Goal: Find specific page/section: Find specific page/section

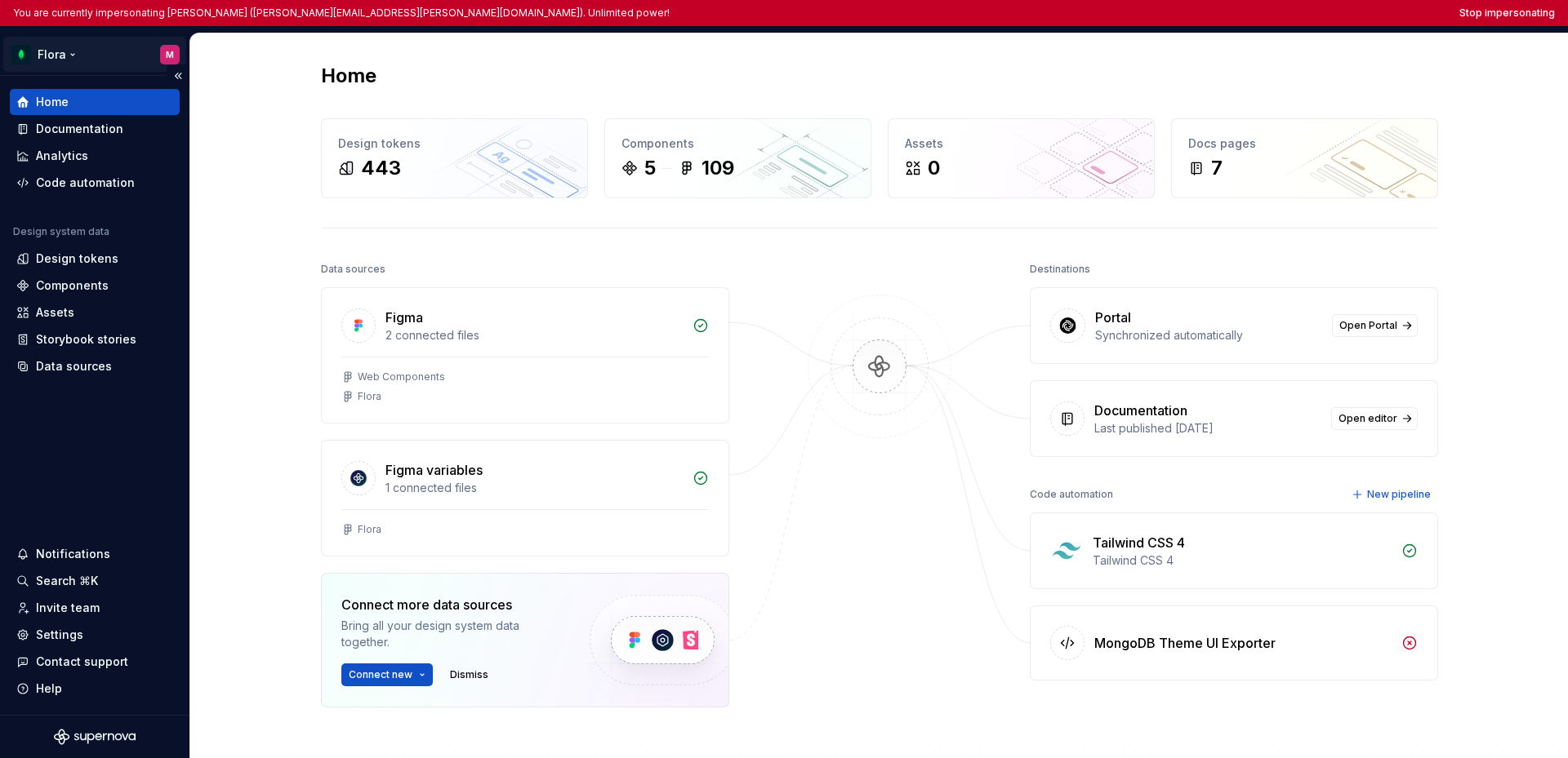
click at [58, 55] on html "You are currently impersonating [PERSON_NAME] ([PERSON_NAME][EMAIL_ADDRESS][PER…" at bounding box center [784, 379] width 1568 height 758
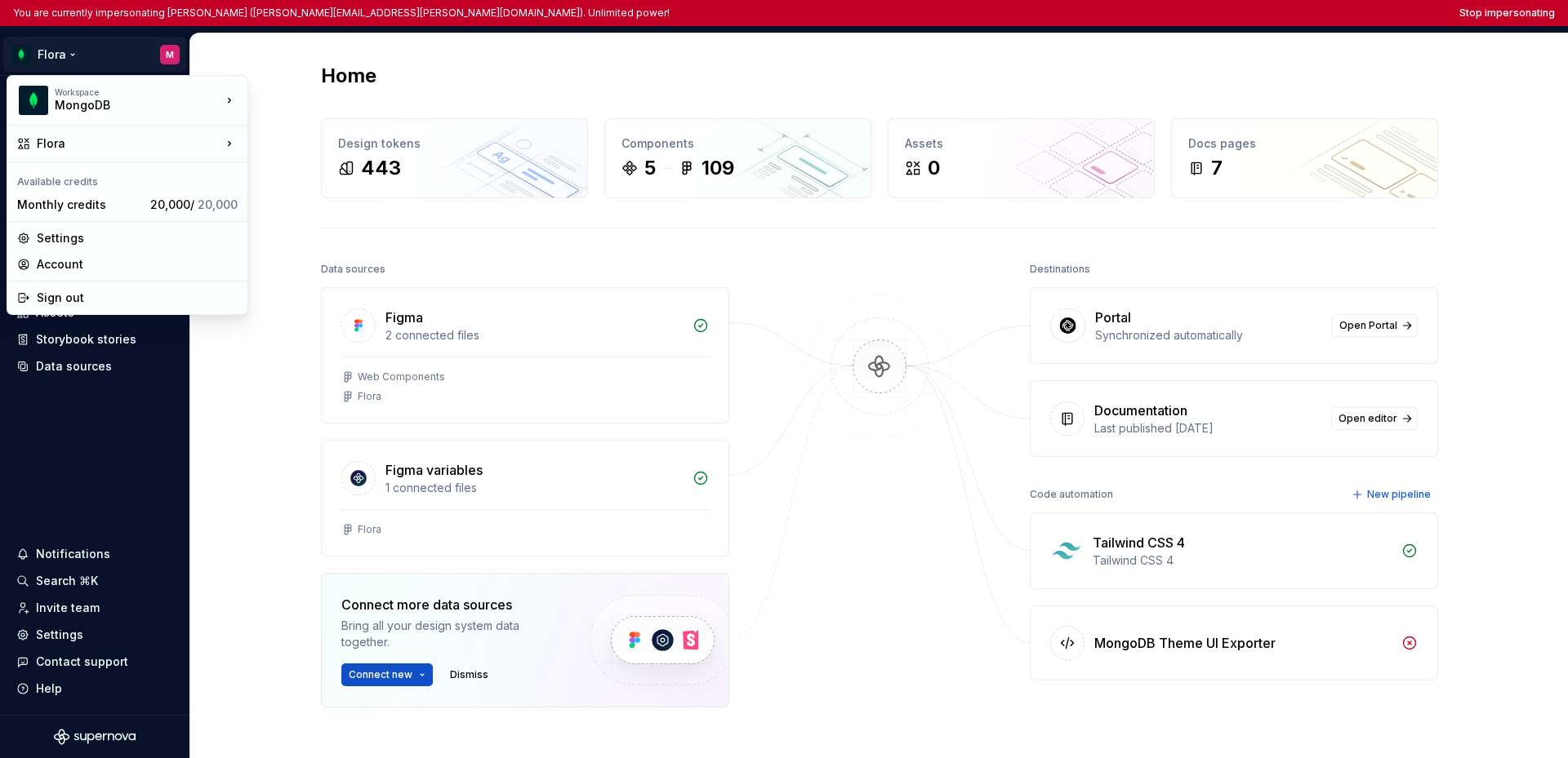
click at [239, 395] on html "You are currently impersonating [PERSON_NAME] ([PERSON_NAME][EMAIL_ADDRESS][PER…" at bounding box center [784, 379] width 1568 height 758
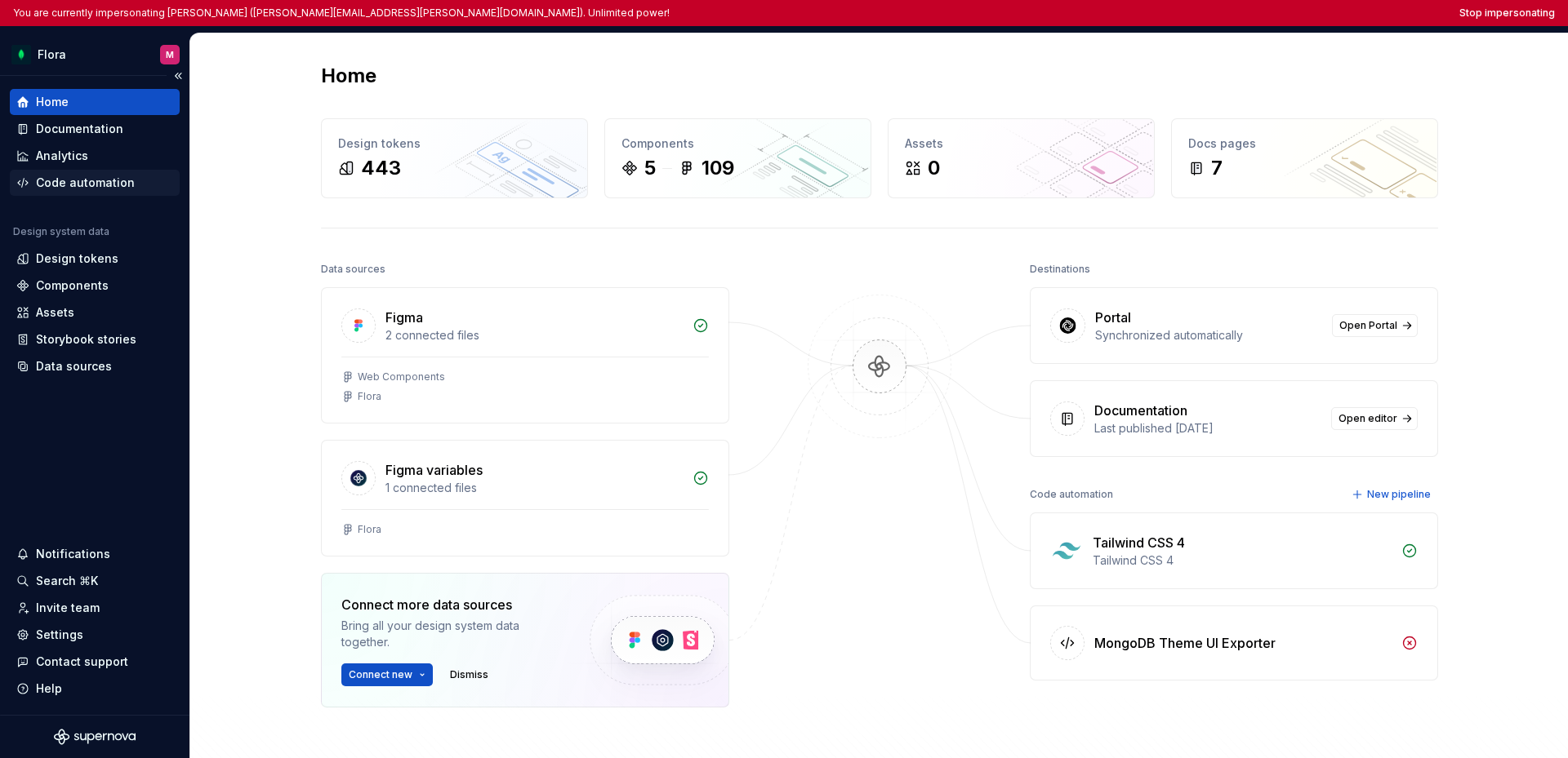
click at [106, 187] on div "Code automation" at bounding box center [85, 183] width 98 height 16
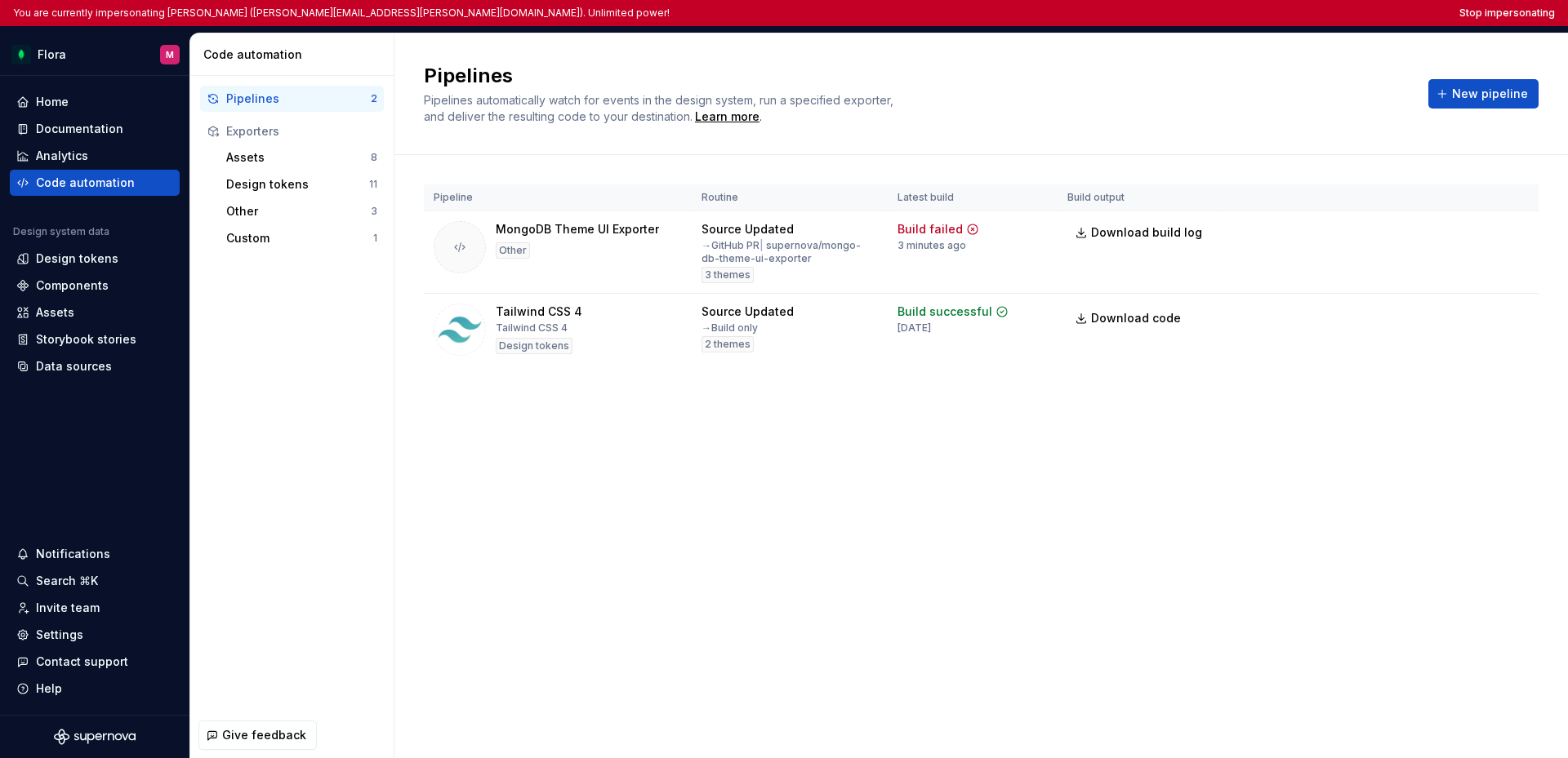
click at [975, 513] on div "Pipelines Pipelines automatically watch for events in the design system, run a …" at bounding box center [981, 395] width 1173 height 724
click at [1489, 13] on button "Stop impersonating" at bounding box center [1507, 13] width 95 height 13
